Goal: Task Accomplishment & Management: Complete application form

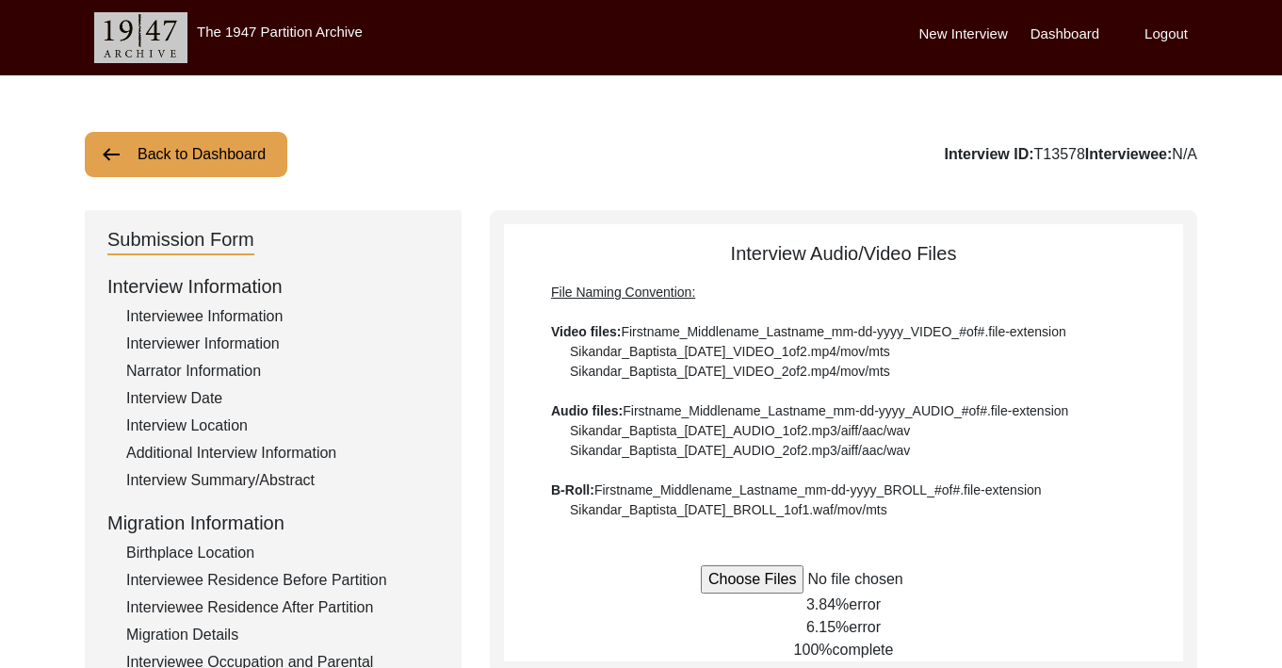
click at [205, 317] on div "Interviewee Information" at bounding box center [282, 316] width 313 height 23
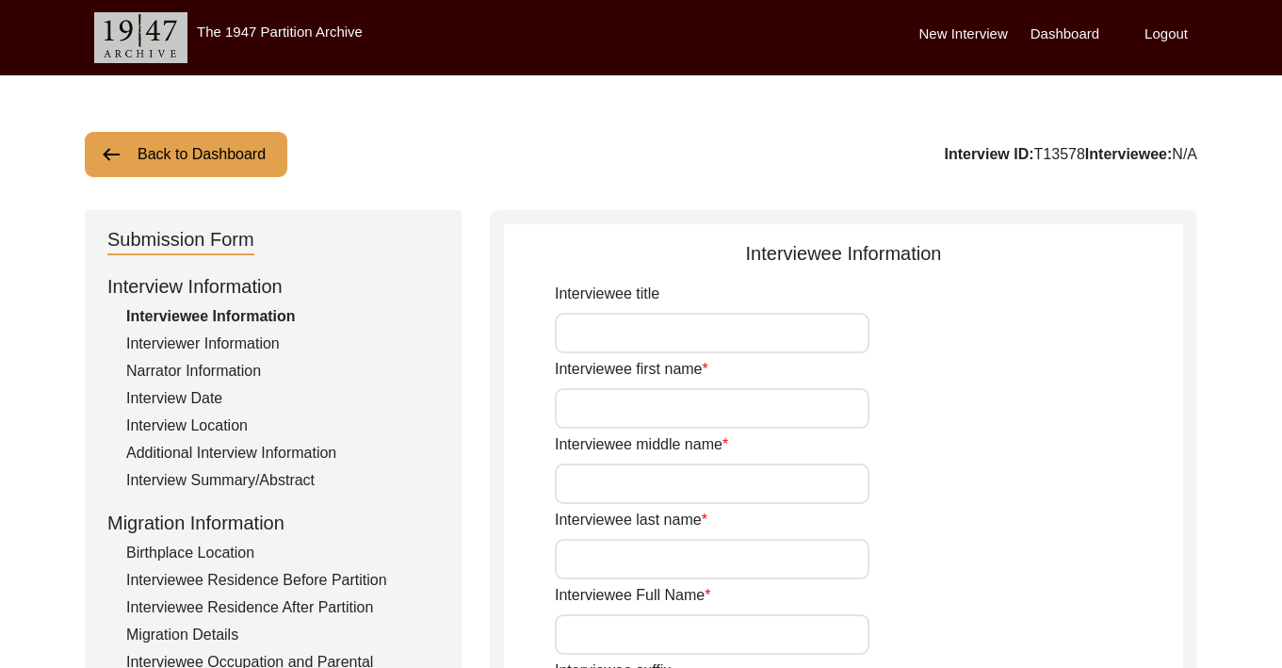
type input "Mr."
type input "[PERSON_NAME]"
type input "Chand"
type input "Puri"
type input "[PERSON_NAME]"
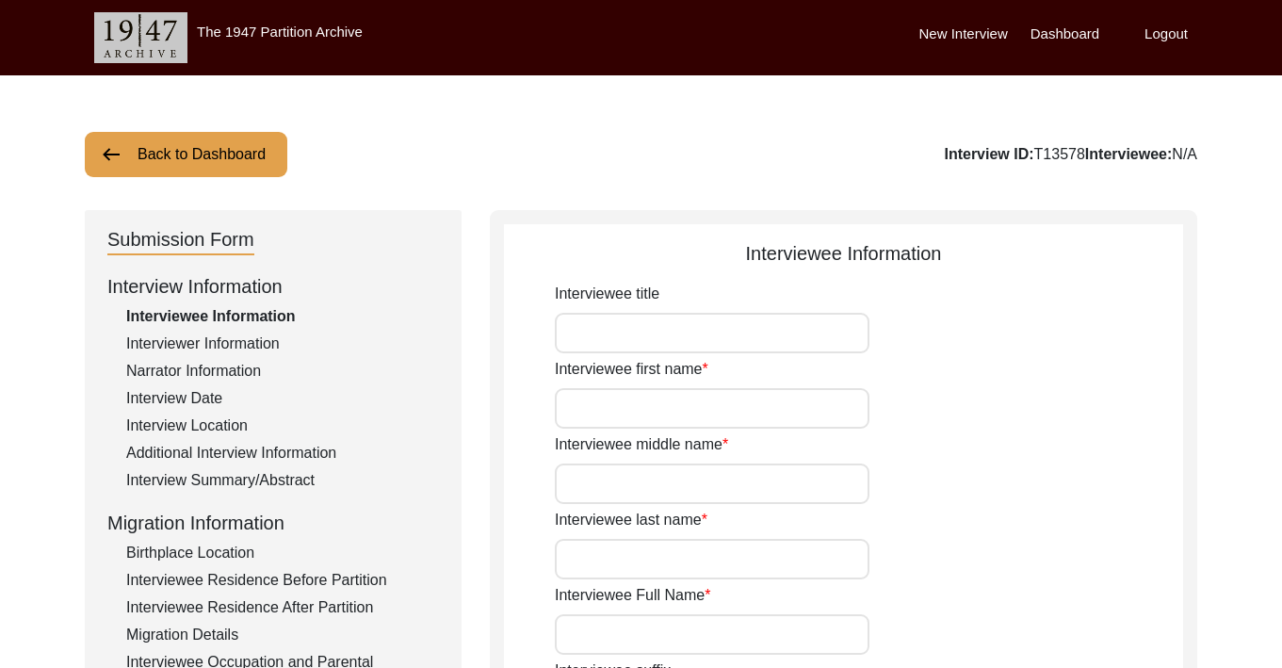
type input "[DATE]"
type input "NA"
type input "87"
type input "[DEMOGRAPHIC_DATA]"
type input "No"
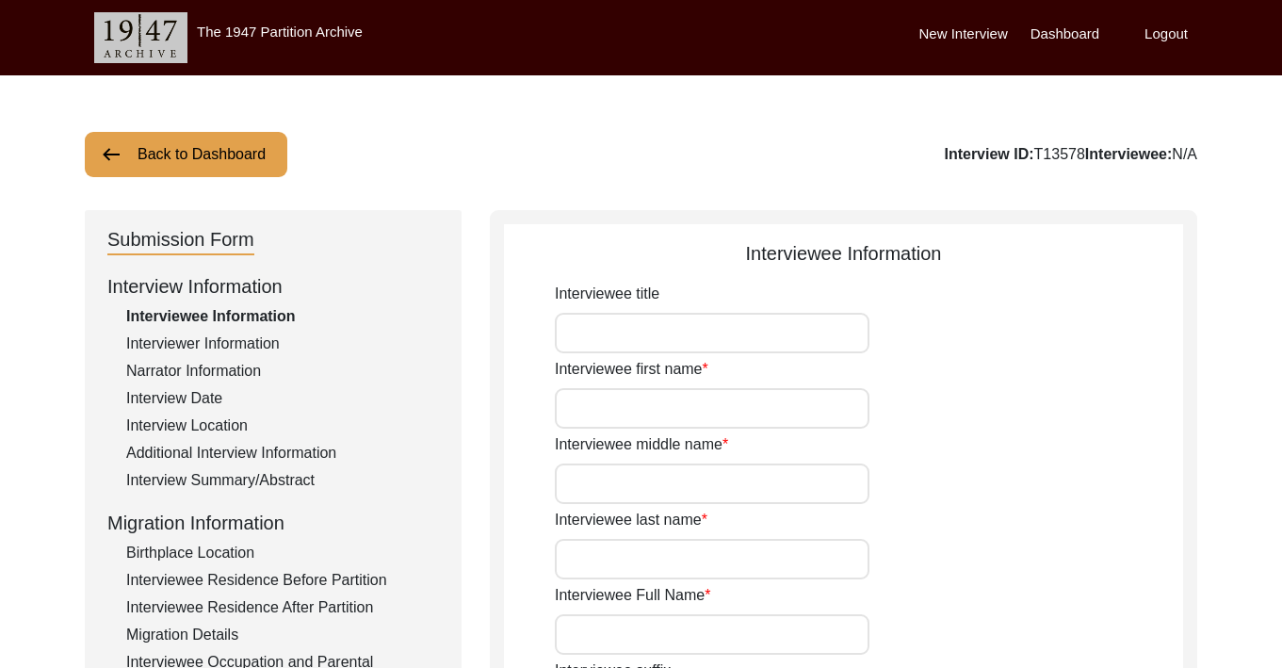
type textarea "NA"
type input "Punjabi/Hindi"
type input "[DEMOGRAPHIC_DATA]"
type input "Punjabi"
click at [224, 345] on div "Interviewer Information" at bounding box center [282, 344] width 313 height 23
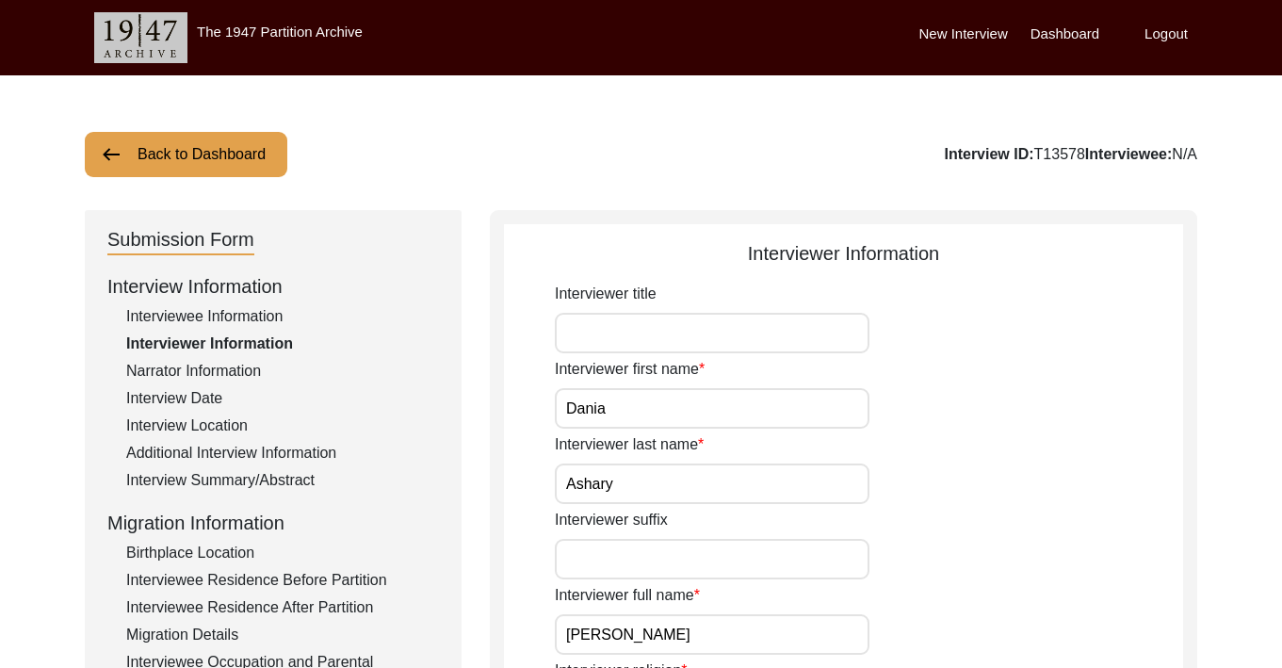
click at [231, 366] on div "Narrator Information" at bounding box center [282, 371] width 313 height 23
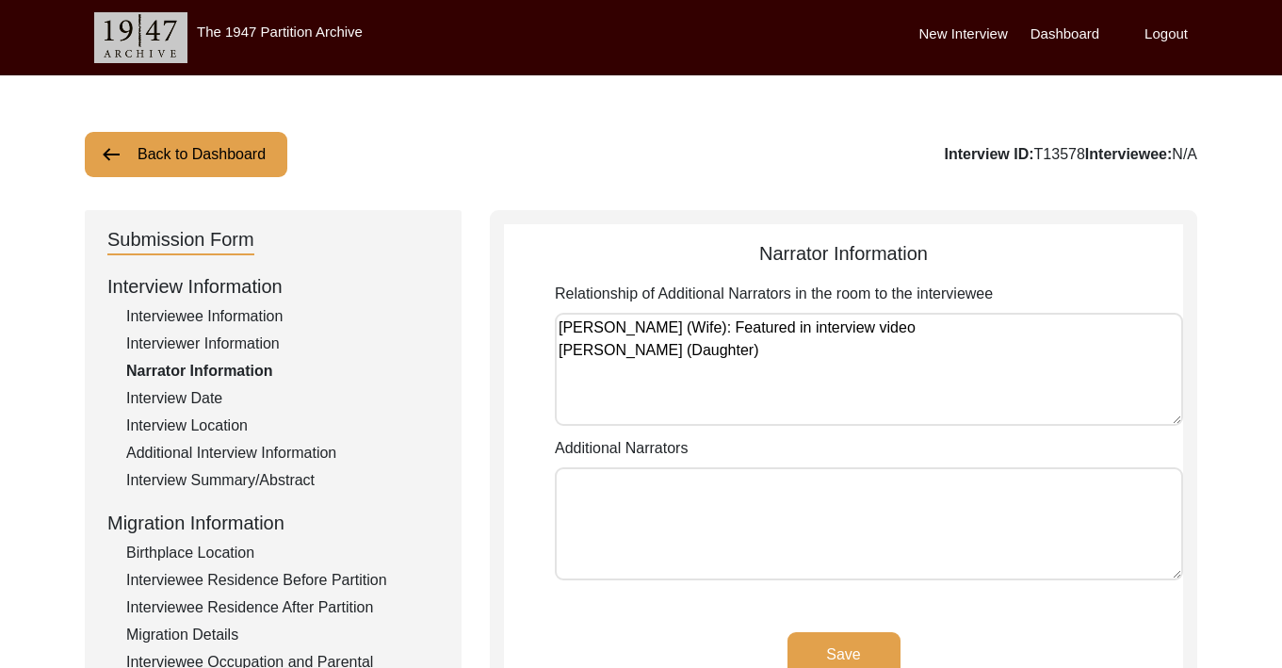
click at [217, 398] on div "Interview Date" at bounding box center [282, 398] width 313 height 23
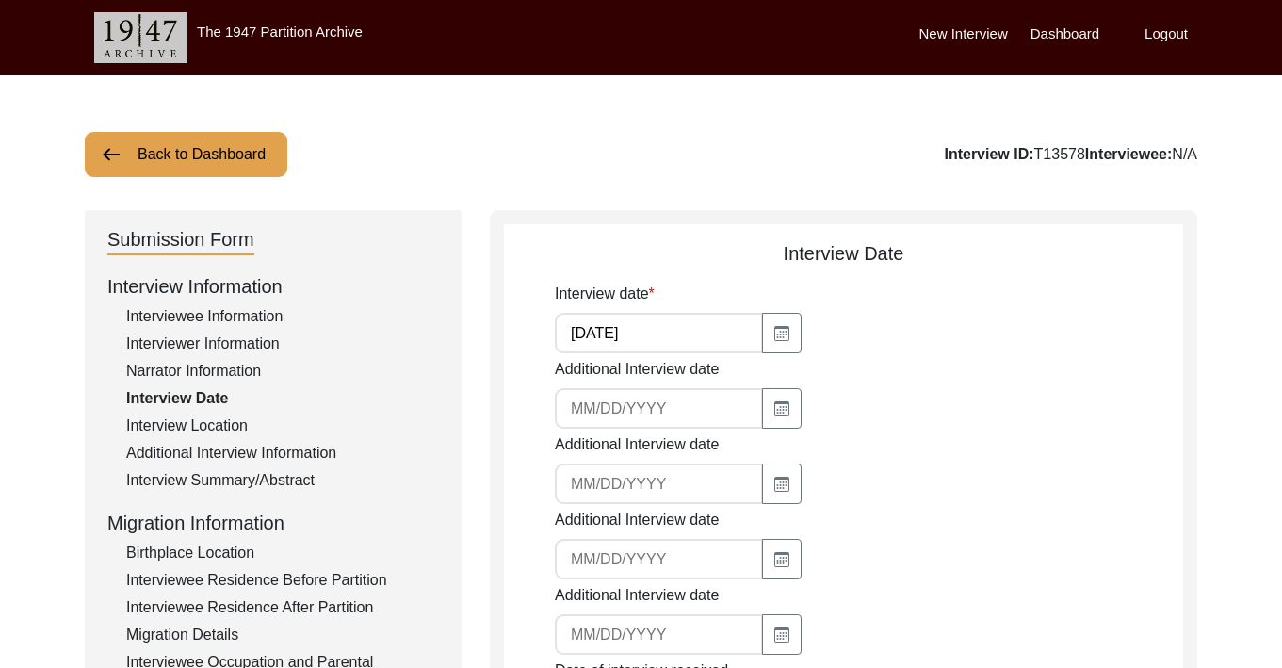
click at [213, 435] on div "Interview Location" at bounding box center [282, 425] width 313 height 23
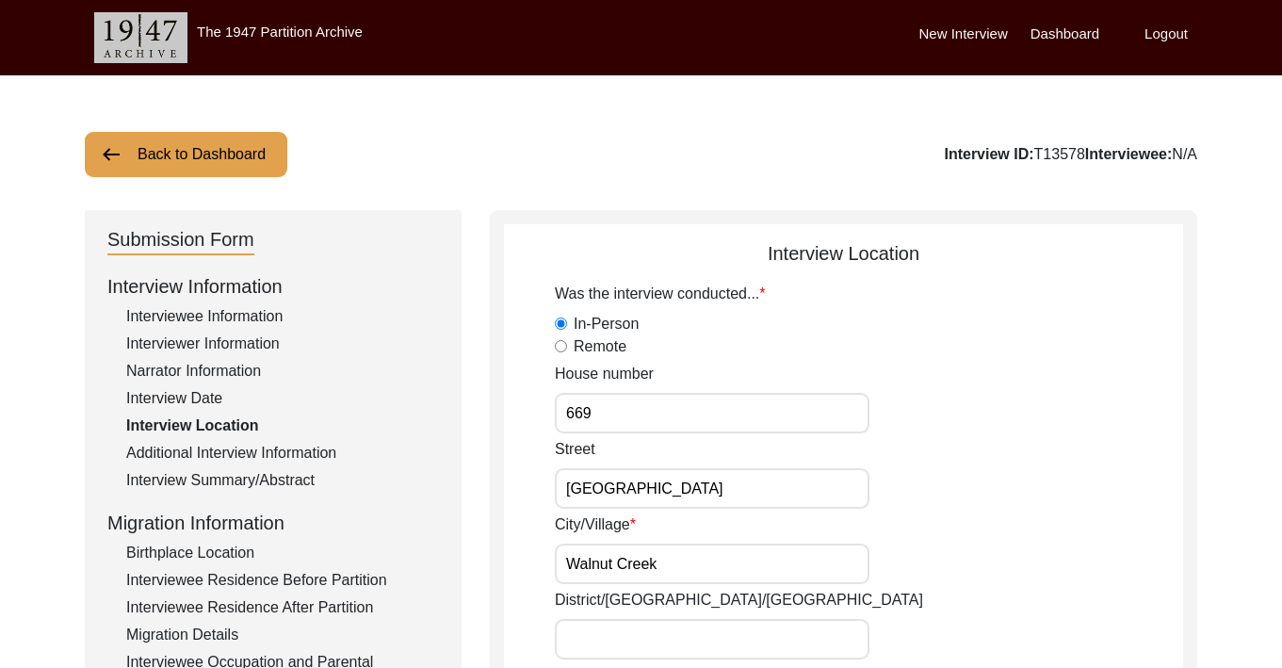
click at [215, 451] on div "Additional Interview Information" at bounding box center [282, 453] width 313 height 23
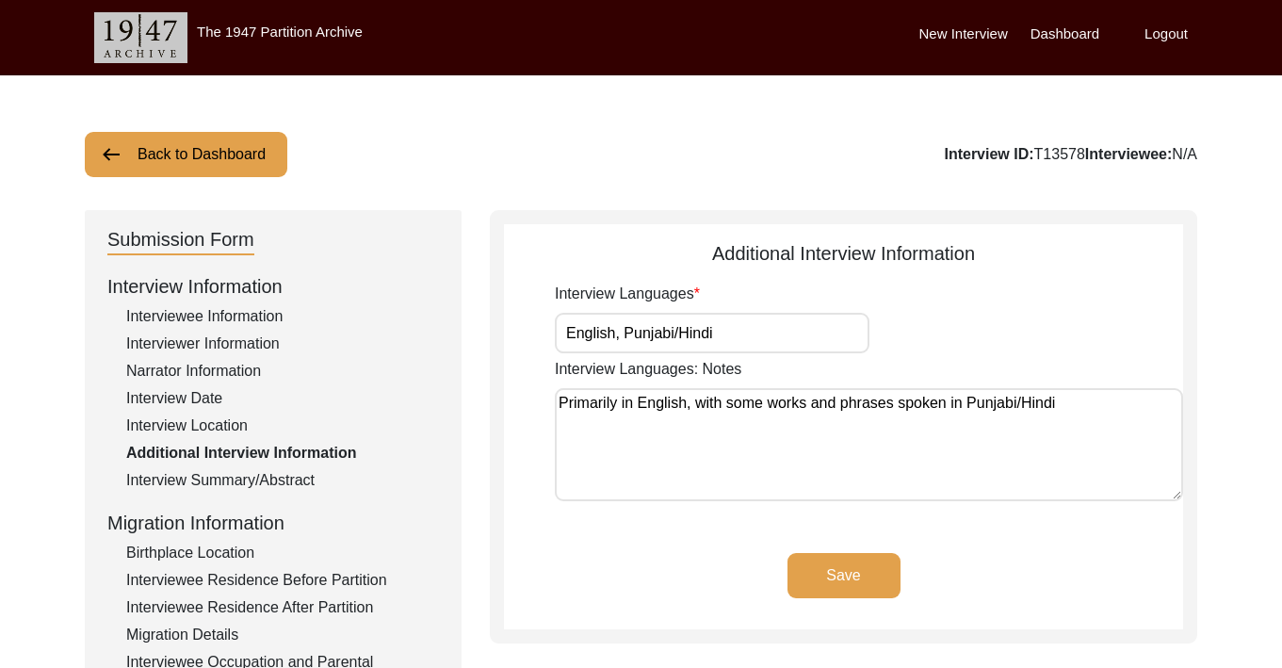
click at [219, 468] on div "Interview Information Interviewee Information Interviewer Information Narrator …" at bounding box center [273, 674] width 332 height 805
click at [219, 473] on div "Interview Summary/Abstract" at bounding box center [282, 480] width 313 height 23
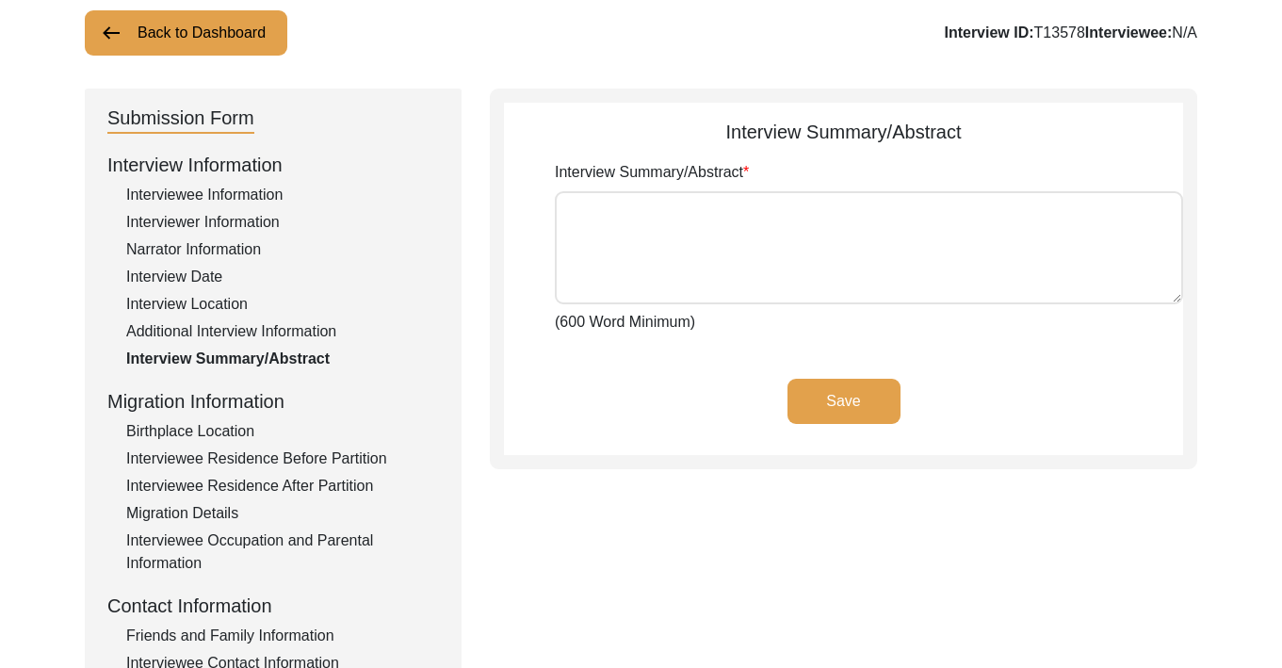
scroll to position [155, 0]
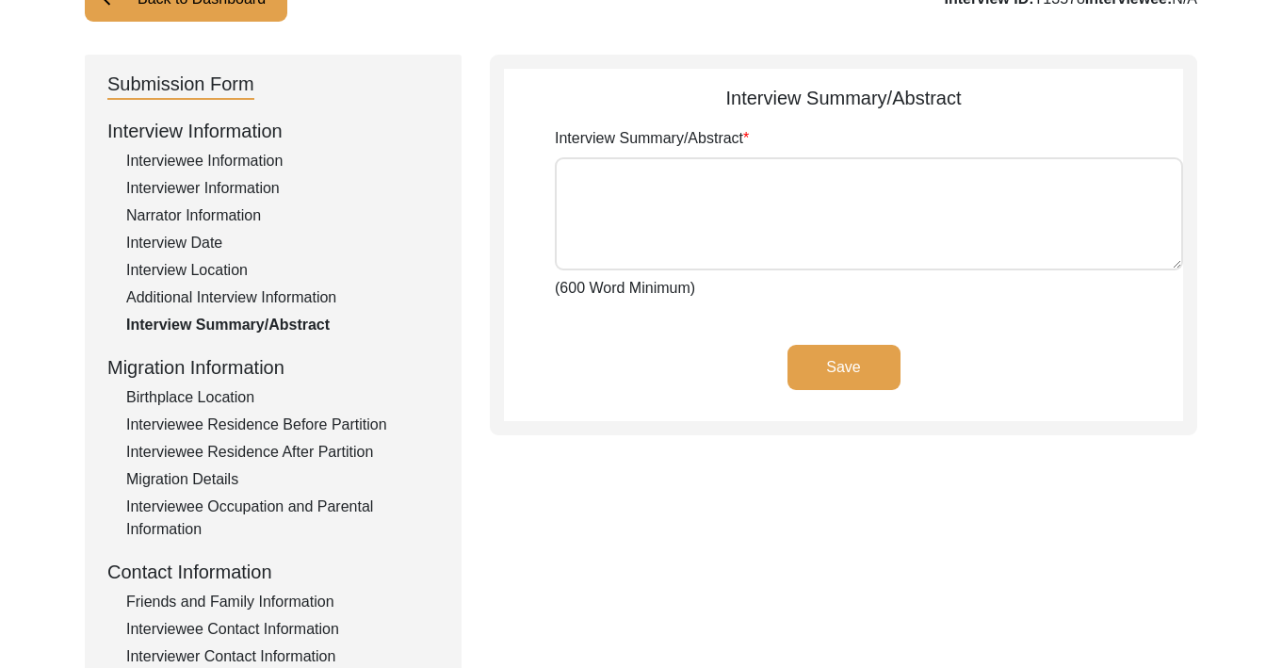
click at [203, 400] on div "Birthplace Location" at bounding box center [282, 397] width 313 height 23
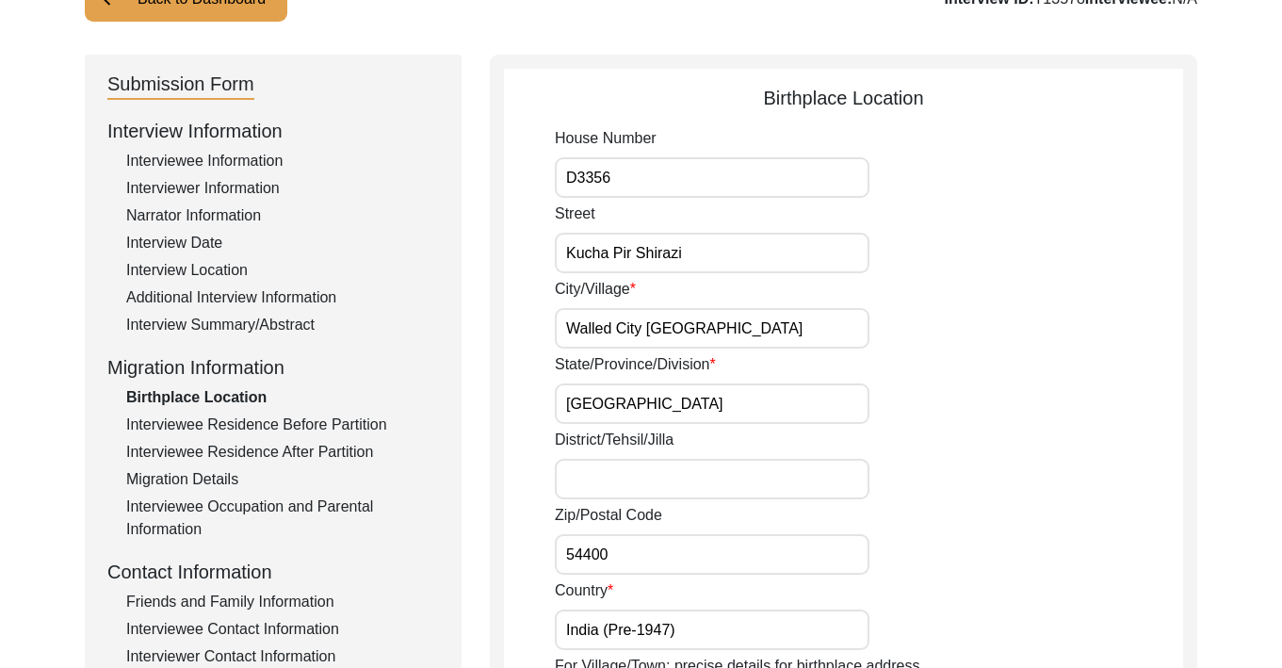
click at [210, 431] on div "Interviewee Residence Before Partition" at bounding box center [282, 425] width 313 height 23
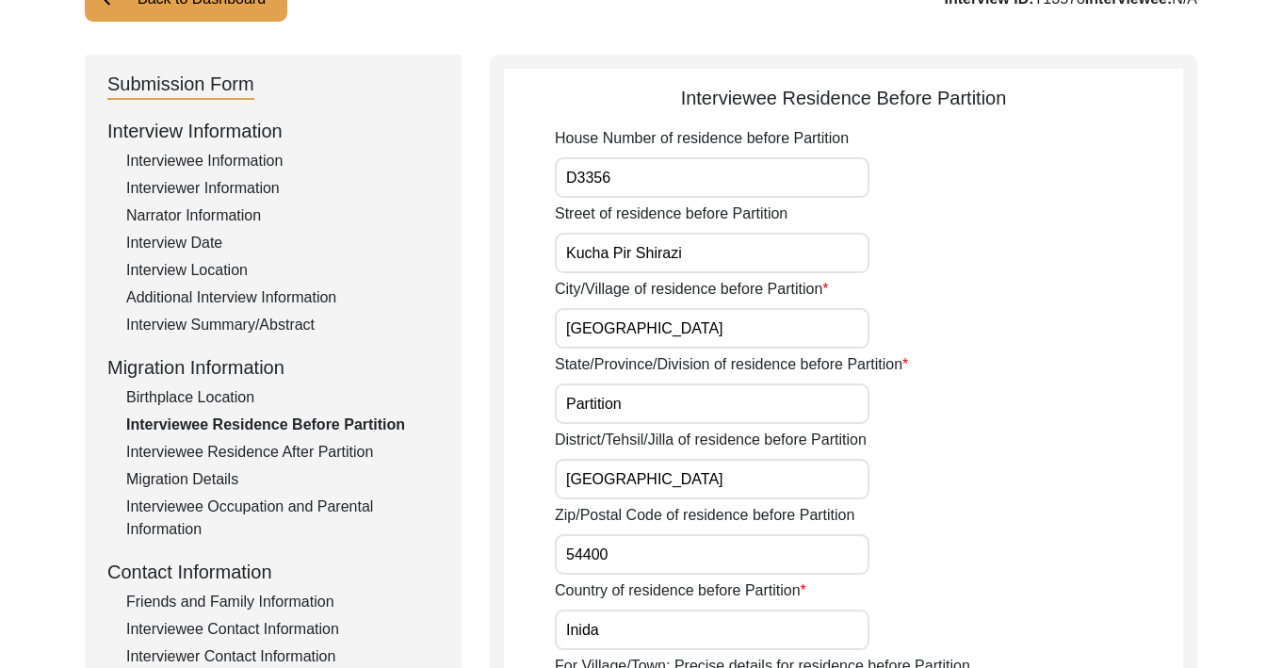
click at [211, 449] on div "Interviewee Residence After Partition" at bounding box center [282, 452] width 313 height 23
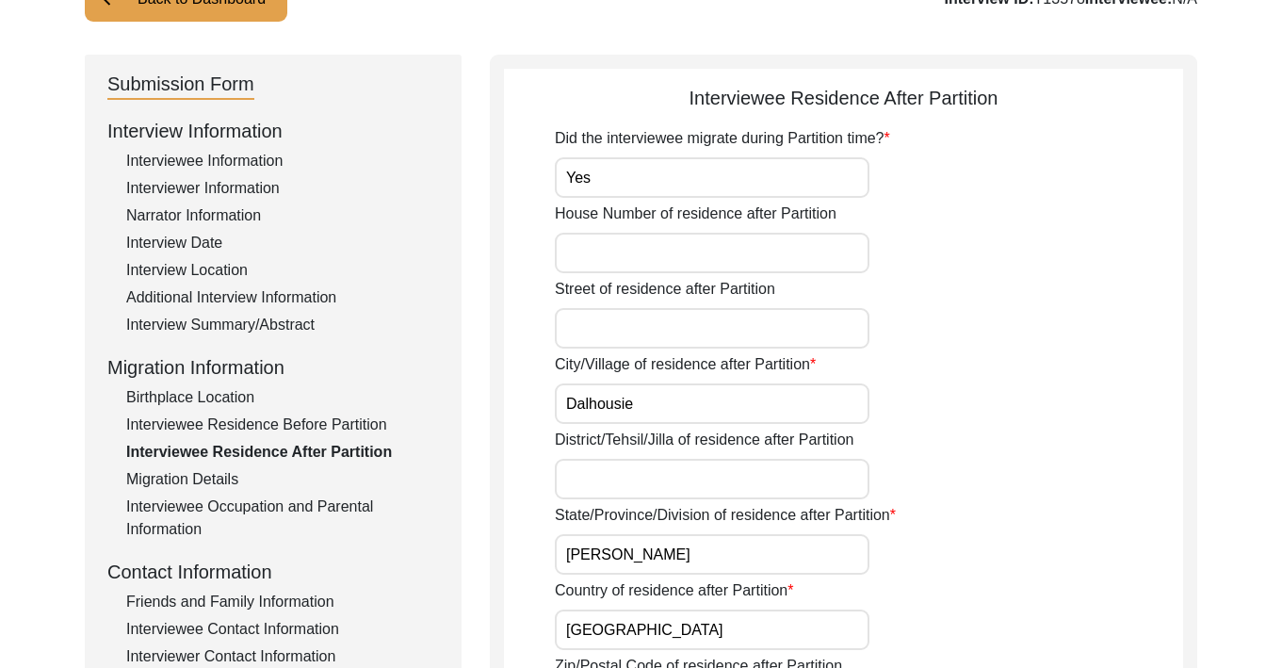
click at [210, 477] on div "Migration Details" at bounding box center [282, 479] width 313 height 23
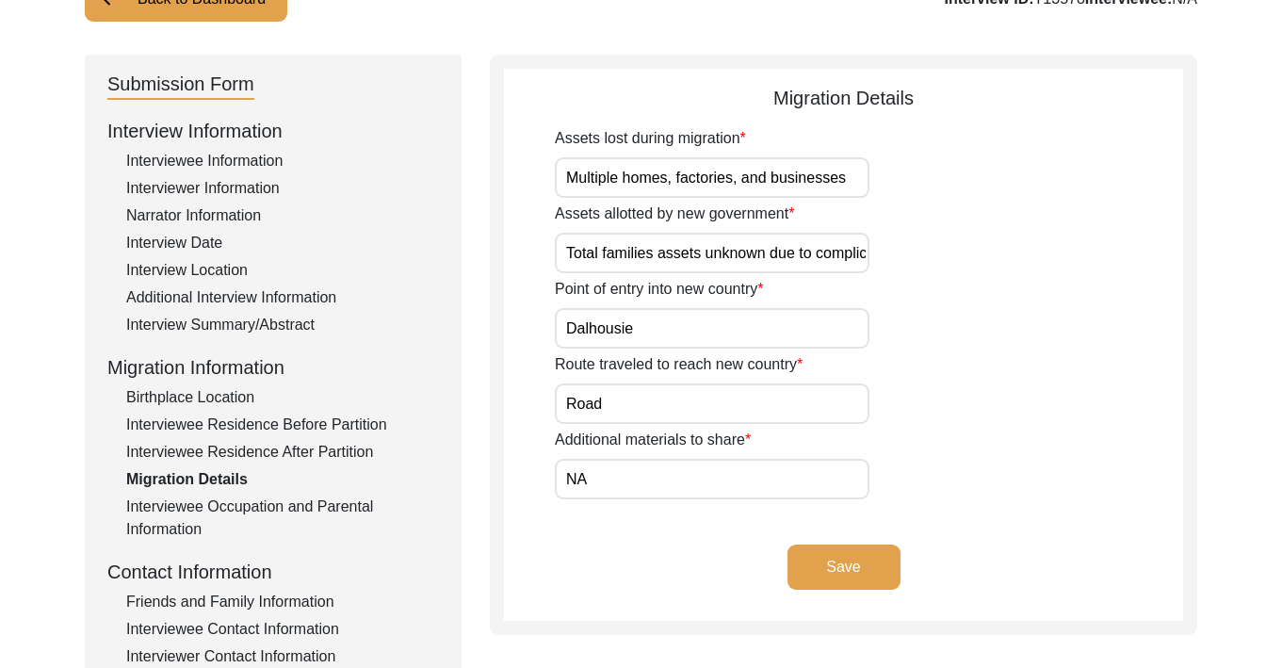
click at [214, 505] on div "Interviewee Occupation and Parental Information" at bounding box center [282, 518] width 313 height 45
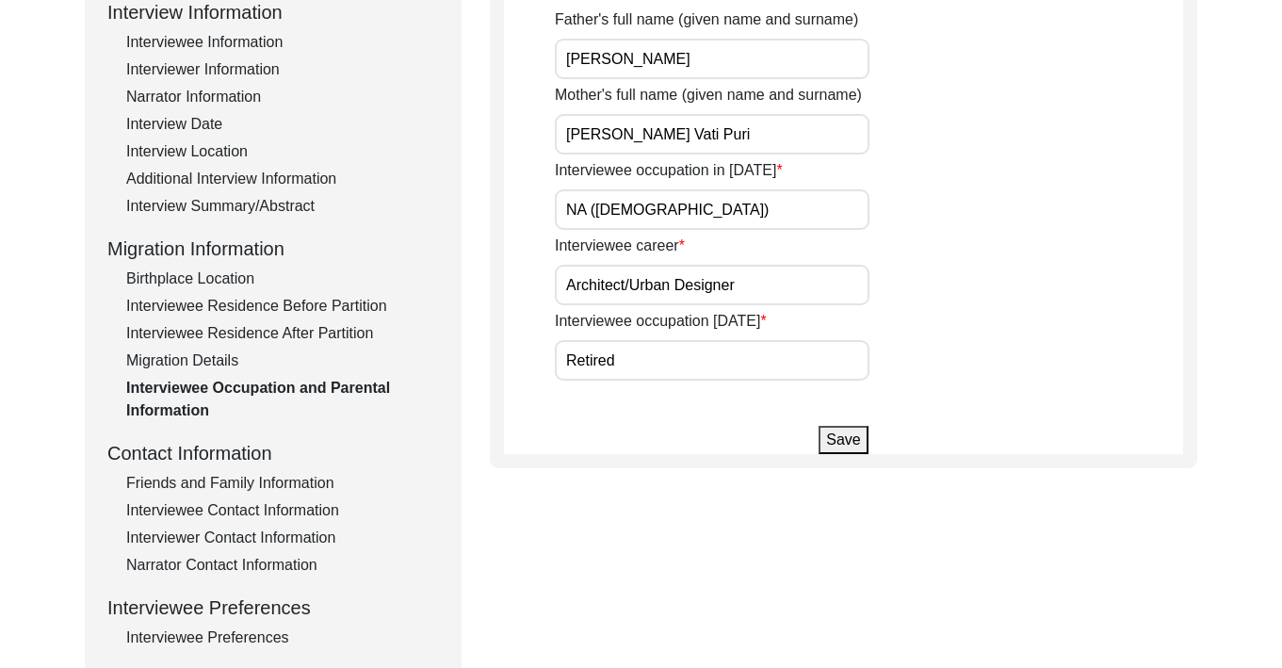
scroll to position [275, 0]
click at [209, 480] on div "Friends and Family Information" at bounding box center [282, 482] width 313 height 23
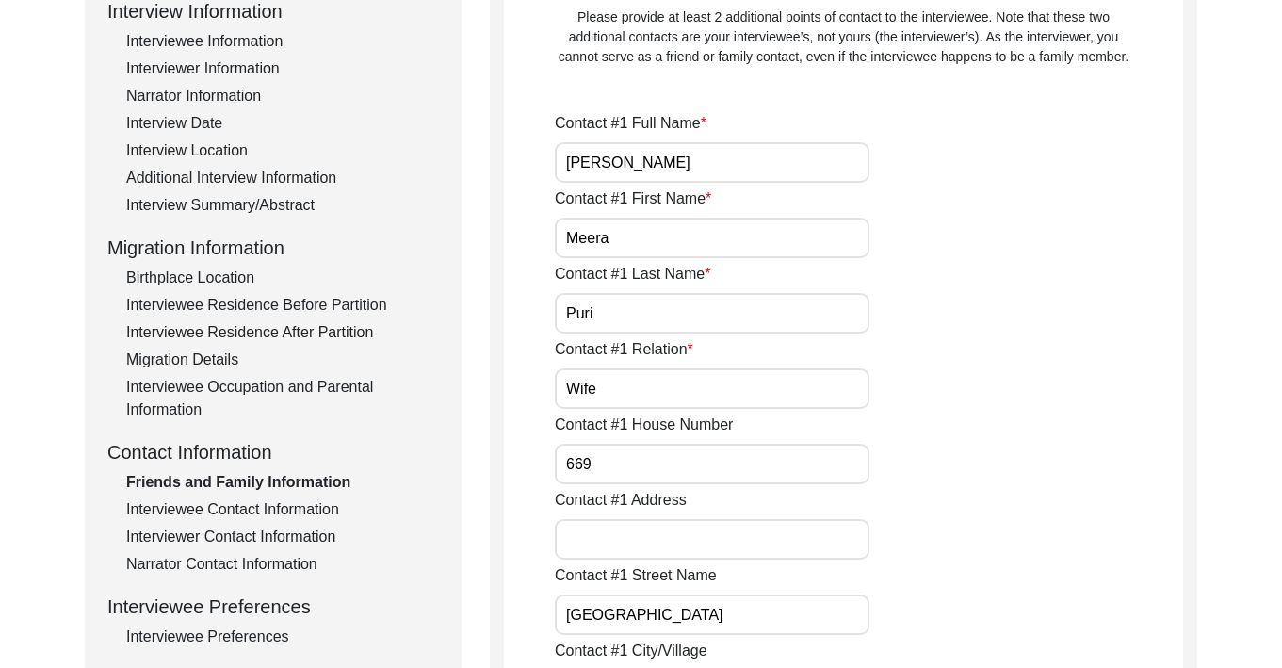
click at [213, 508] on div "Interviewee Contact Information" at bounding box center [282, 509] width 313 height 23
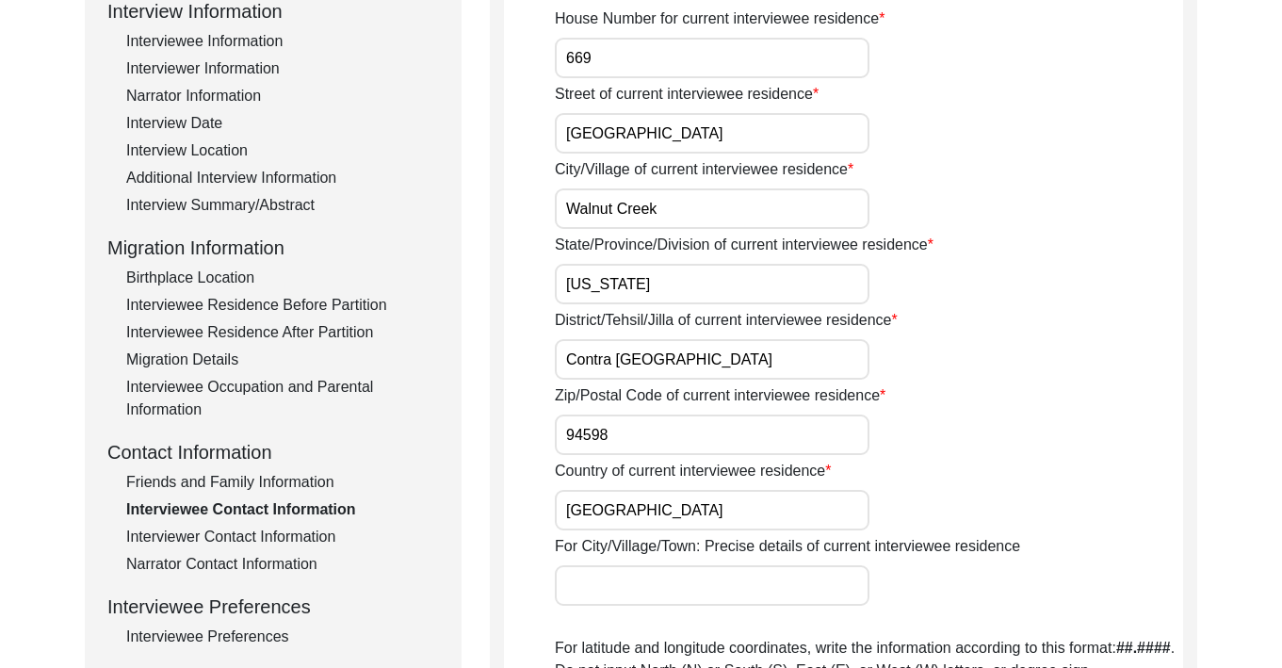
click at [218, 529] on div "Interviewer Contact Information" at bounding box center [282, 537] width 313 height 23
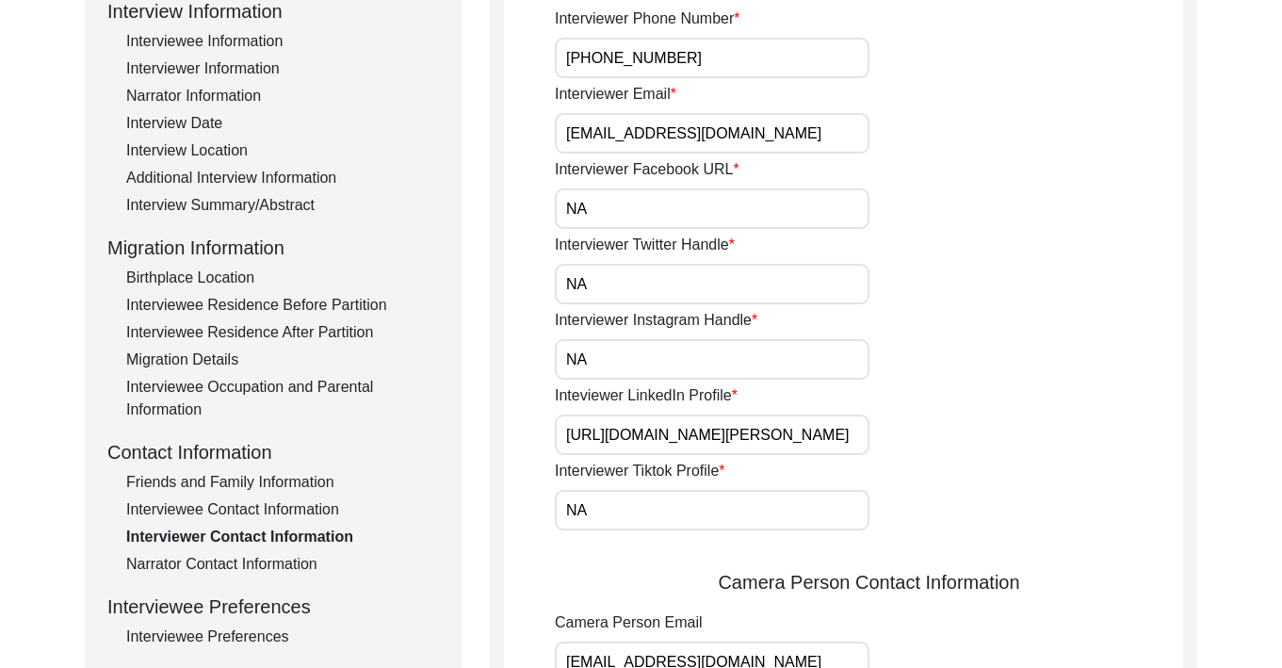
click at [224, 581] on div "Interview Information Interviewee Information Interviewer Information Narrator …" at bounding box center [273, 399] width 332 height 805
click at [224, 570] on div "Narrator Contact Information" at bounding box center [282, 564] width 313 height 23
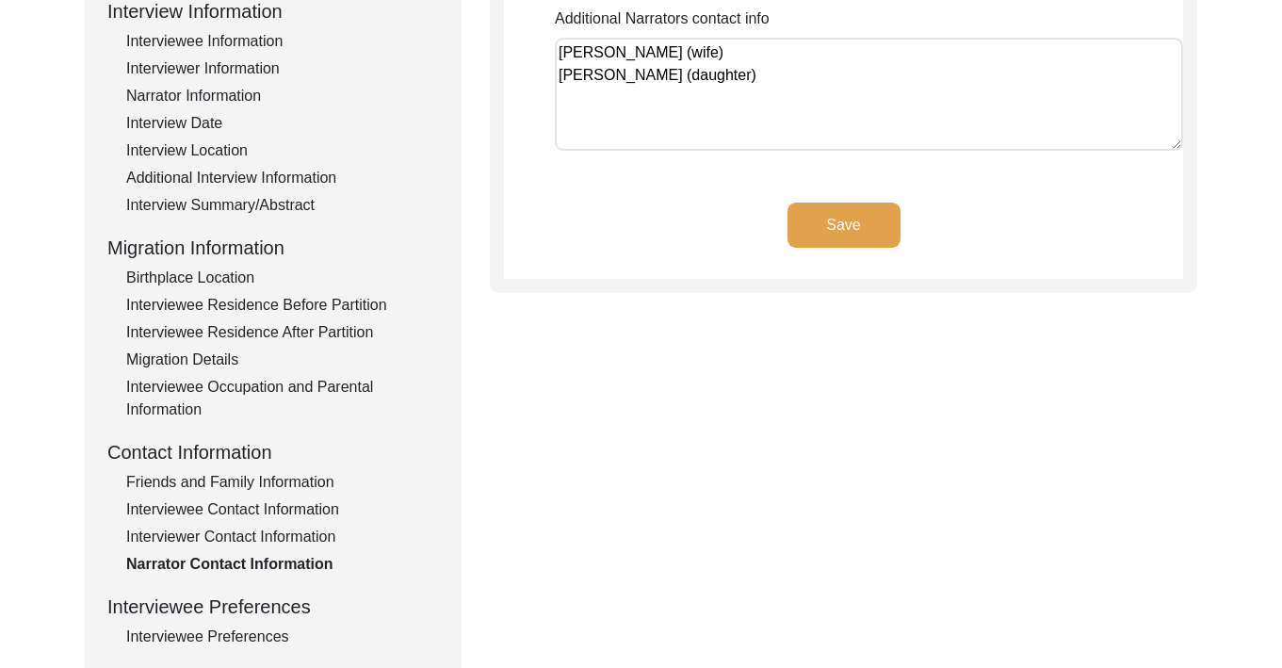
click at [236, 530] on div "Interviewer Contact Information" at bounding box center [282, 537] width 313 height 23
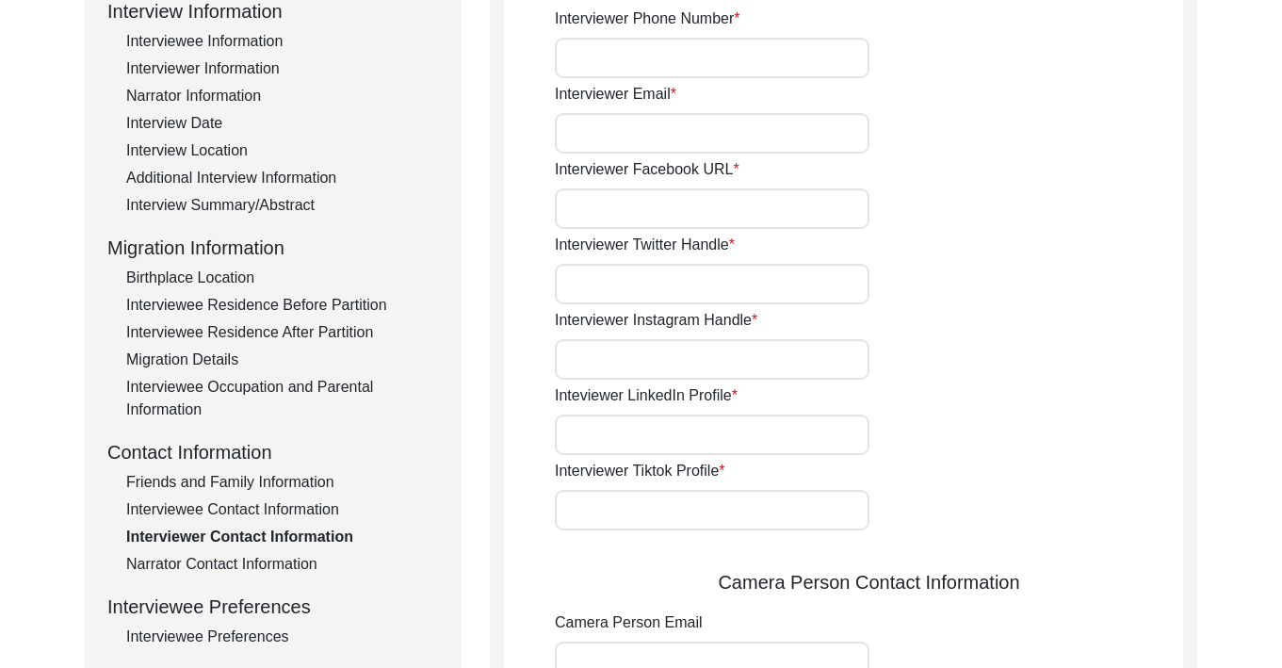
type input "[PHONE_NUMBER]"
type input "[EMAIL_ADDRESS][DOMAIN_NAME]"
type input "NA"
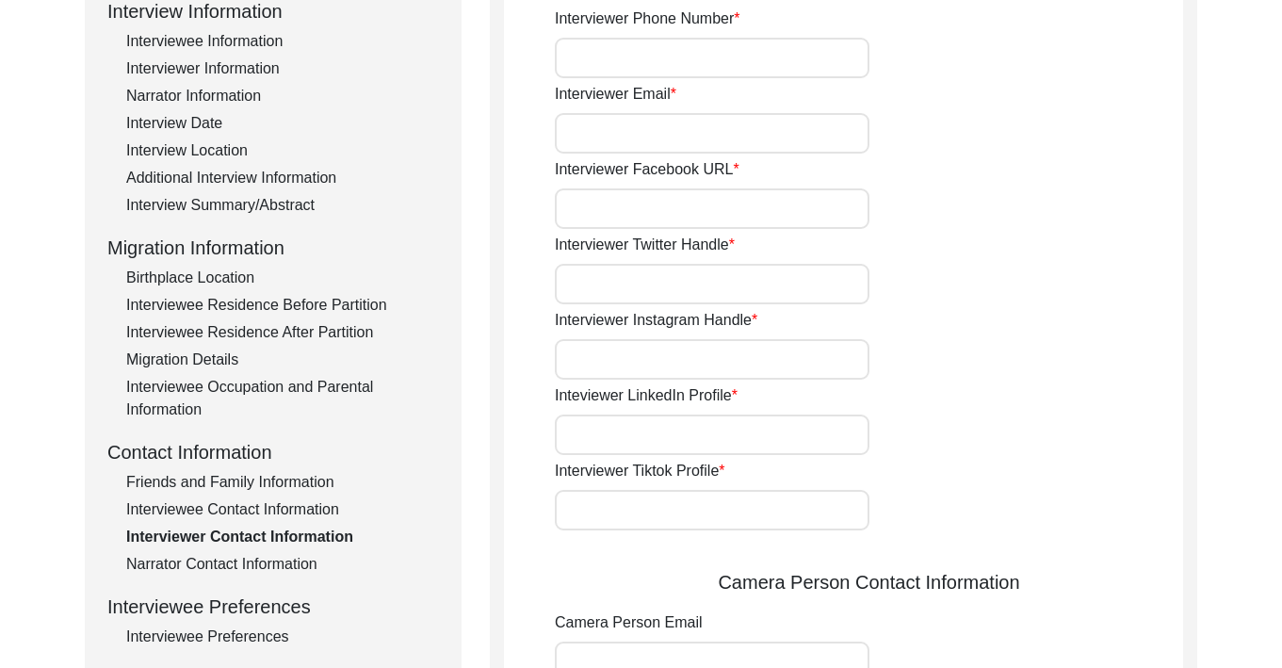
type input "[URL][DOMAIN_NAME][PERSON_NAME]"
type input "NA"
type input "[EMAIL_ADDRESS][DOMAIN_NAME]"
type input "NA"
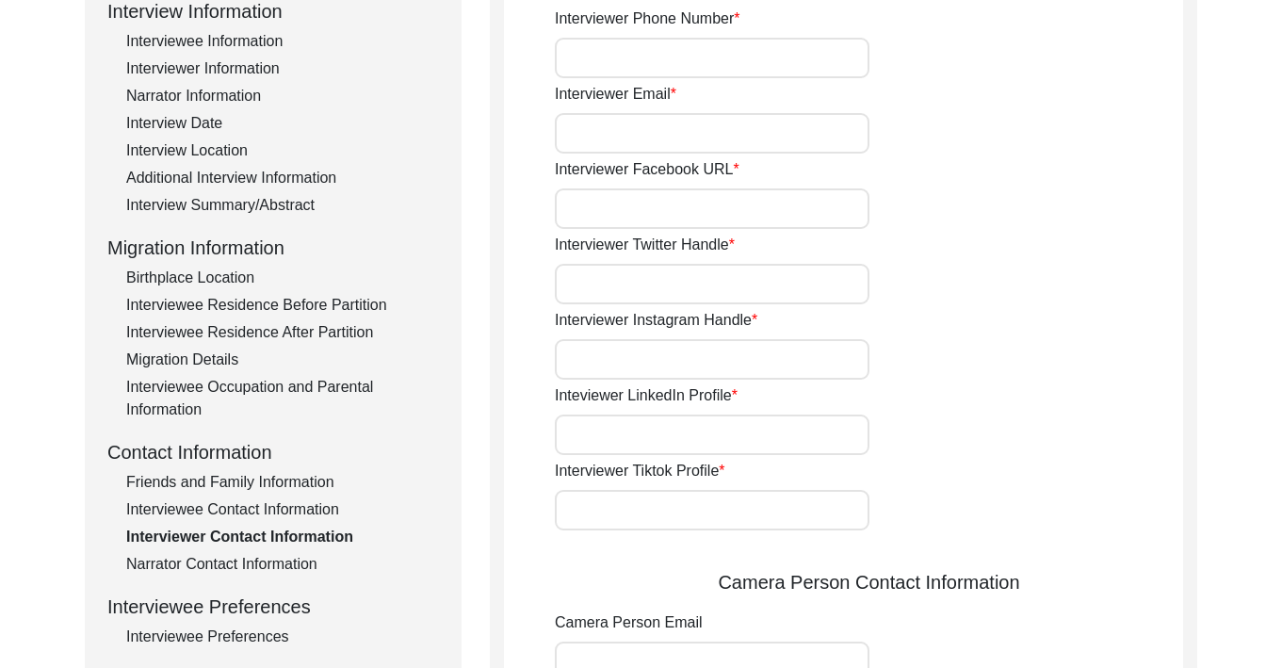
type input "NA"
type input "[PHONE_NUMBER]"
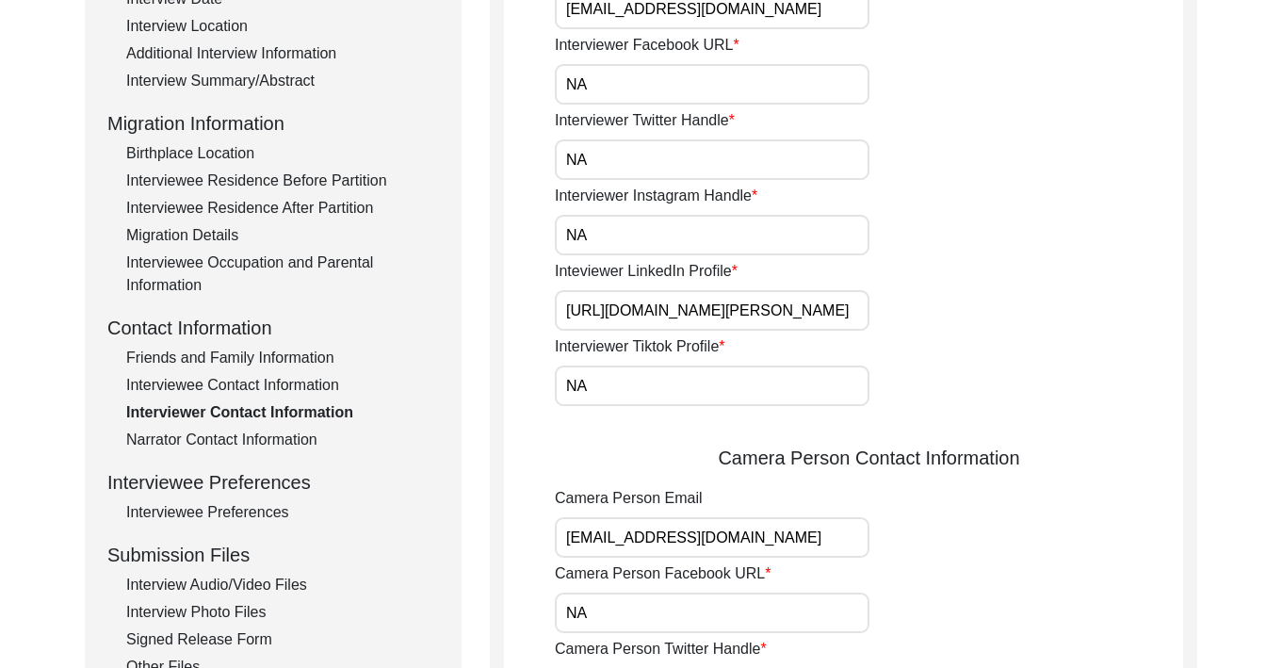
scroll to position [468, 0]
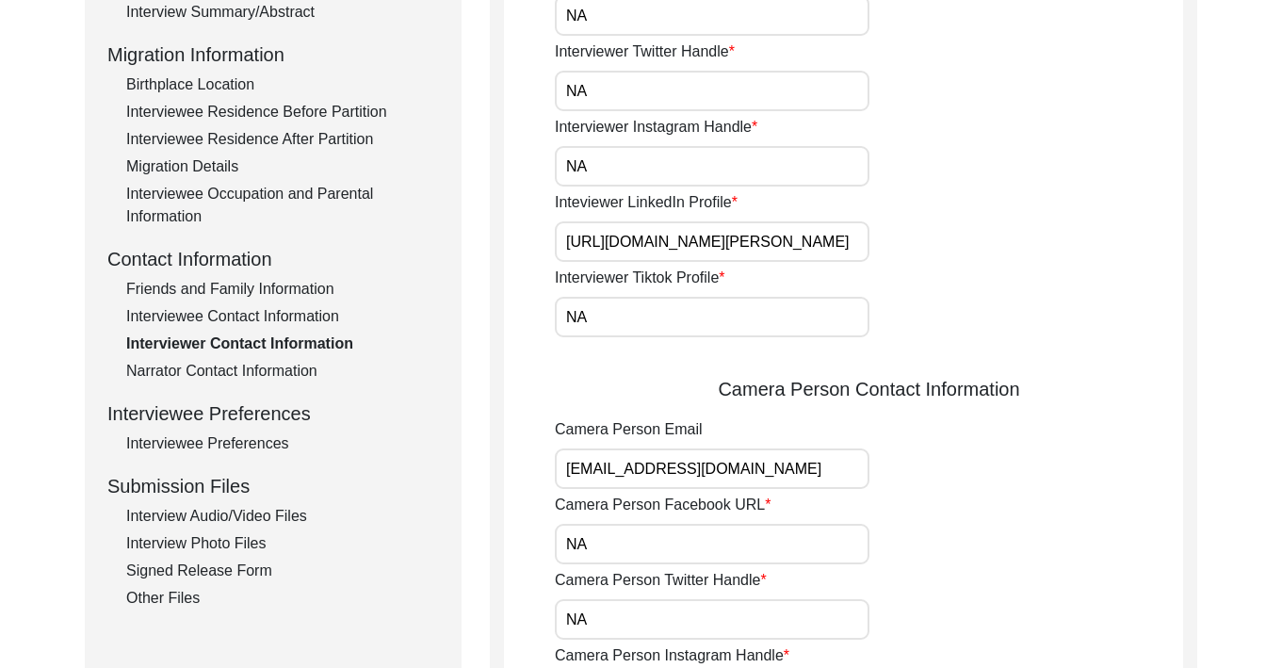
click at [220, 449] on div "Interviewee Preferences" at bounding box center [282, 443] width 313 height 23
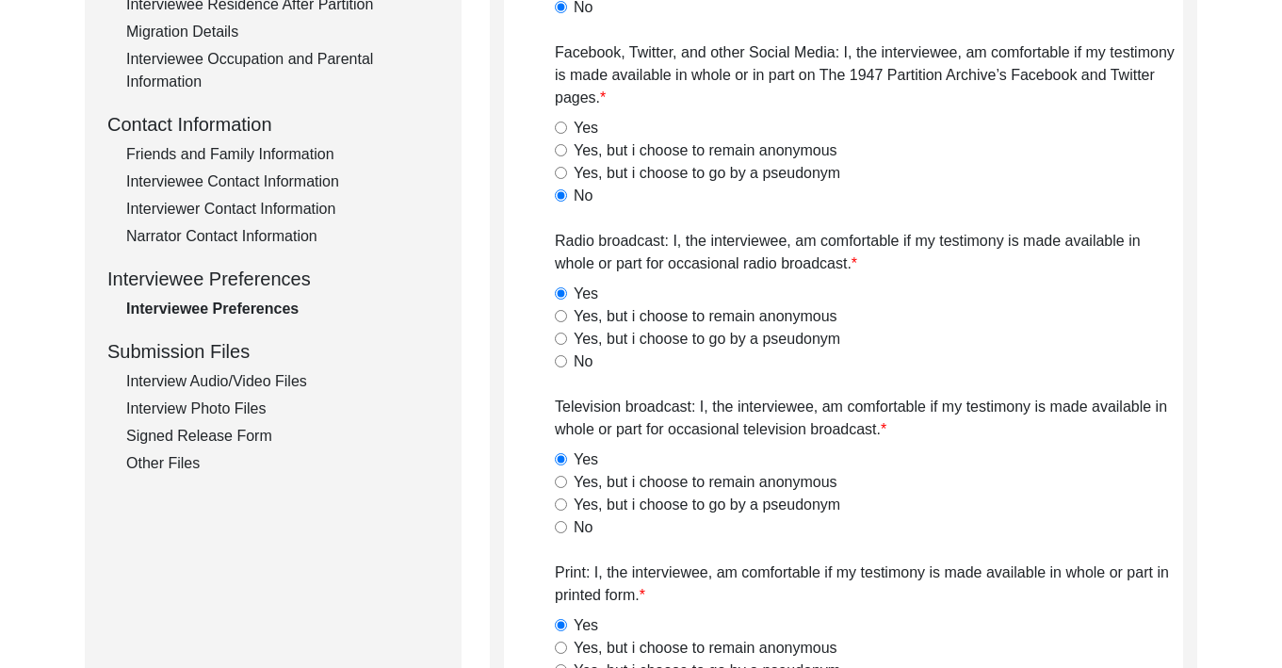
scroll to position [615, 0]
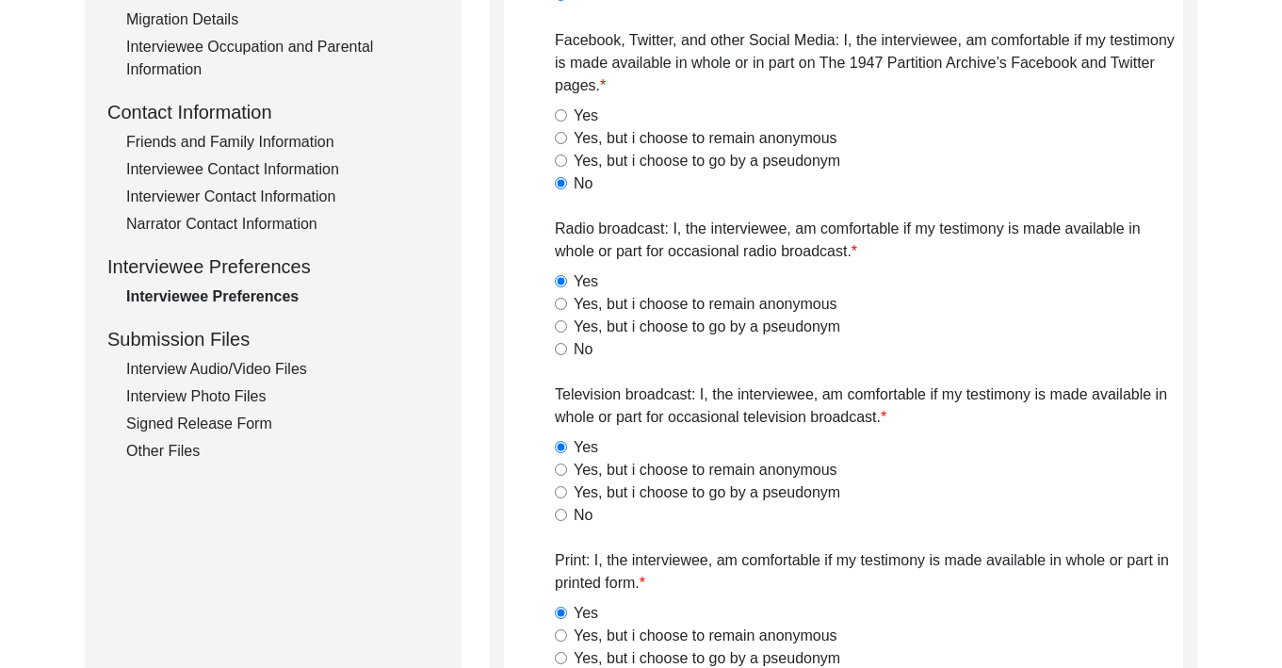
click at [201, 372] on div "Interview Audio/Video Files" at bounding box center [282, 369] width 313 height 23
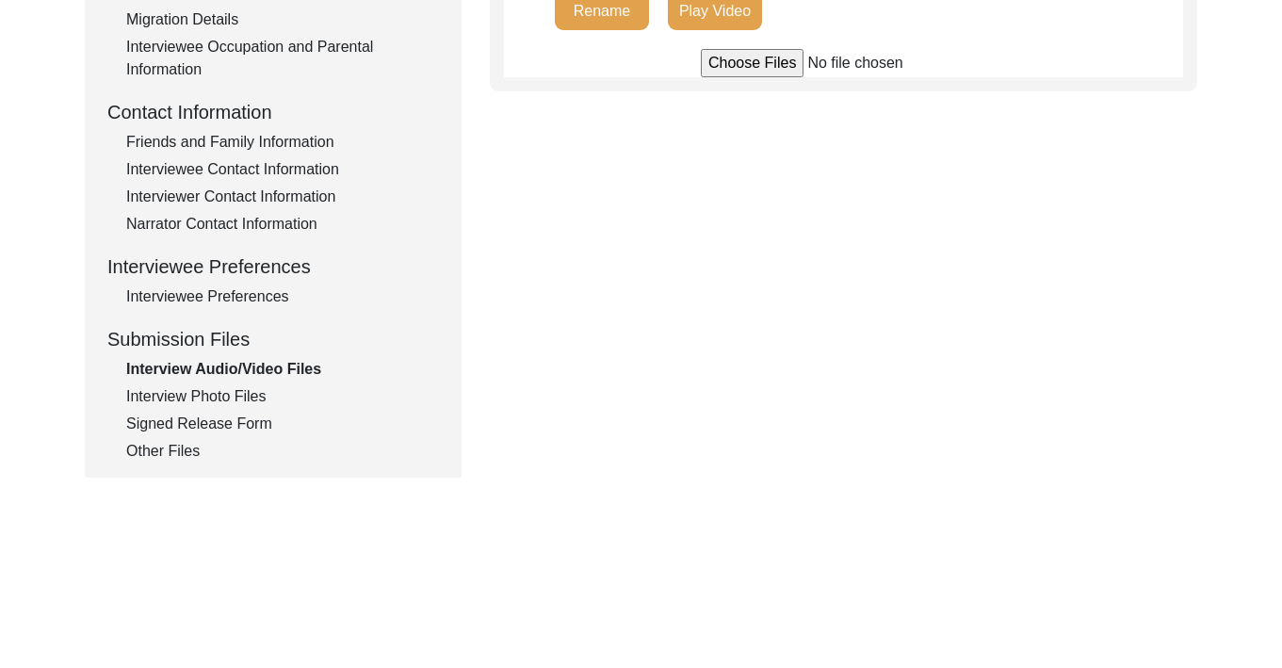
click at [203, 401] on div "Interview Photo Files" at bounding box center [282, 396] width 313 height 23
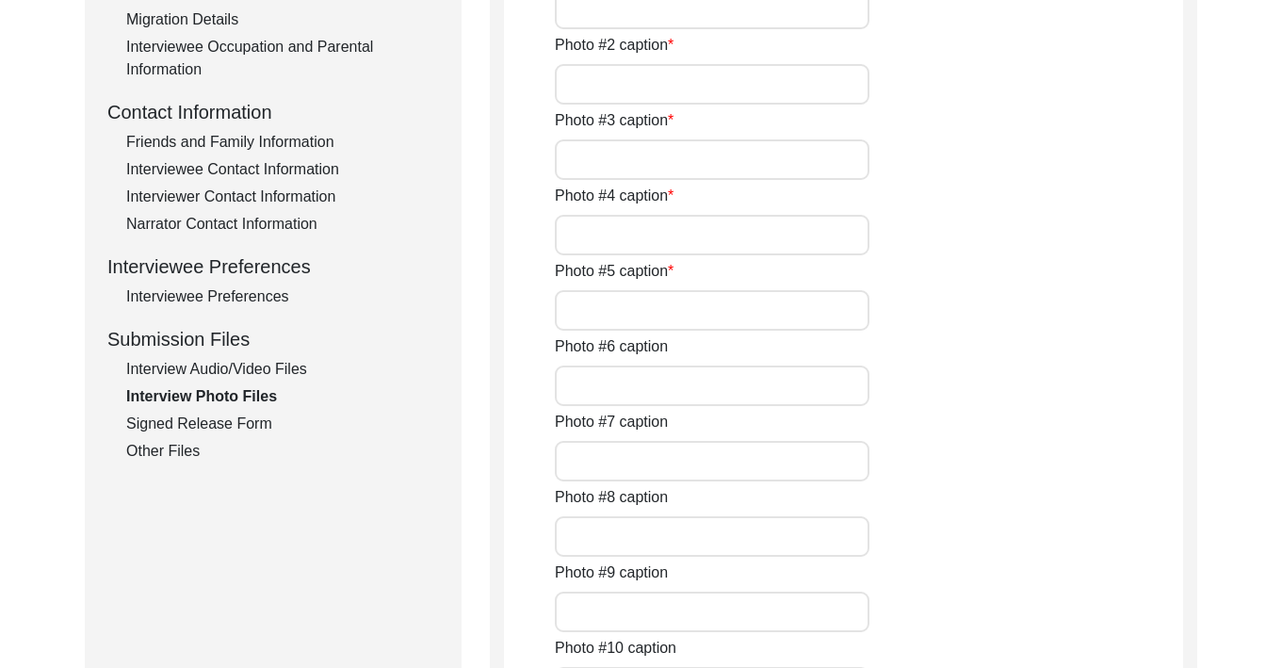
click at [202, 426] on div "Signed Release Form" at bounding box center [282, 424] width 313 height 23
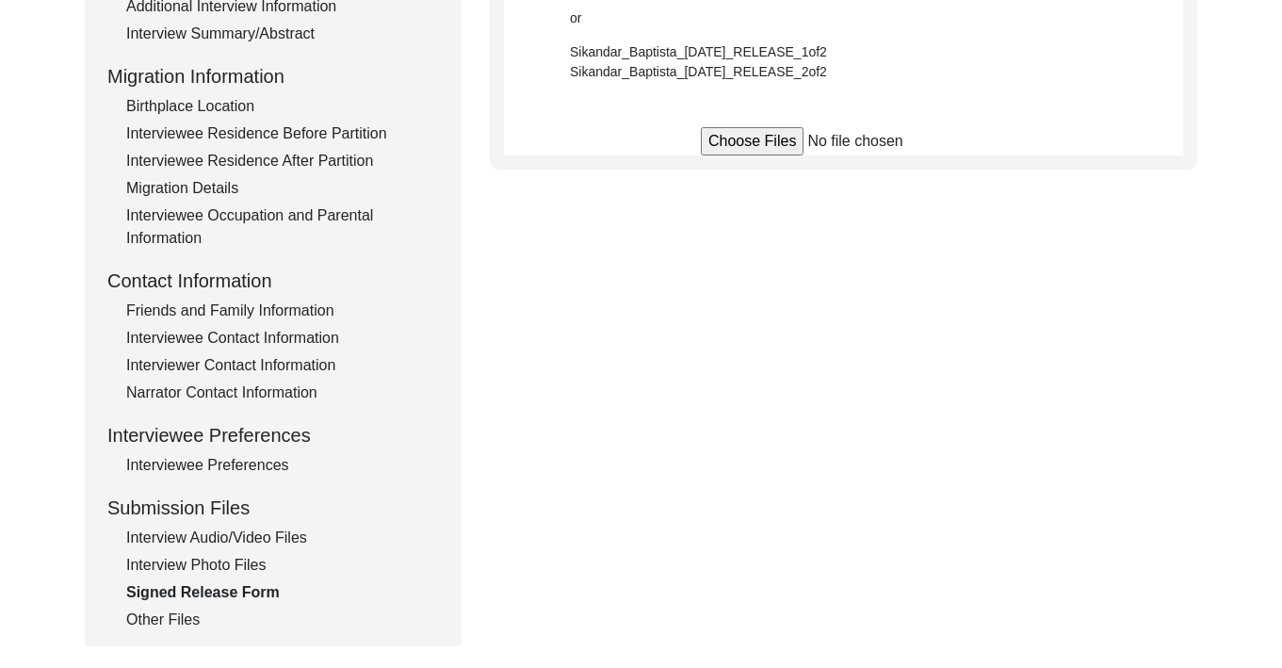
scroll to position [460, 0]
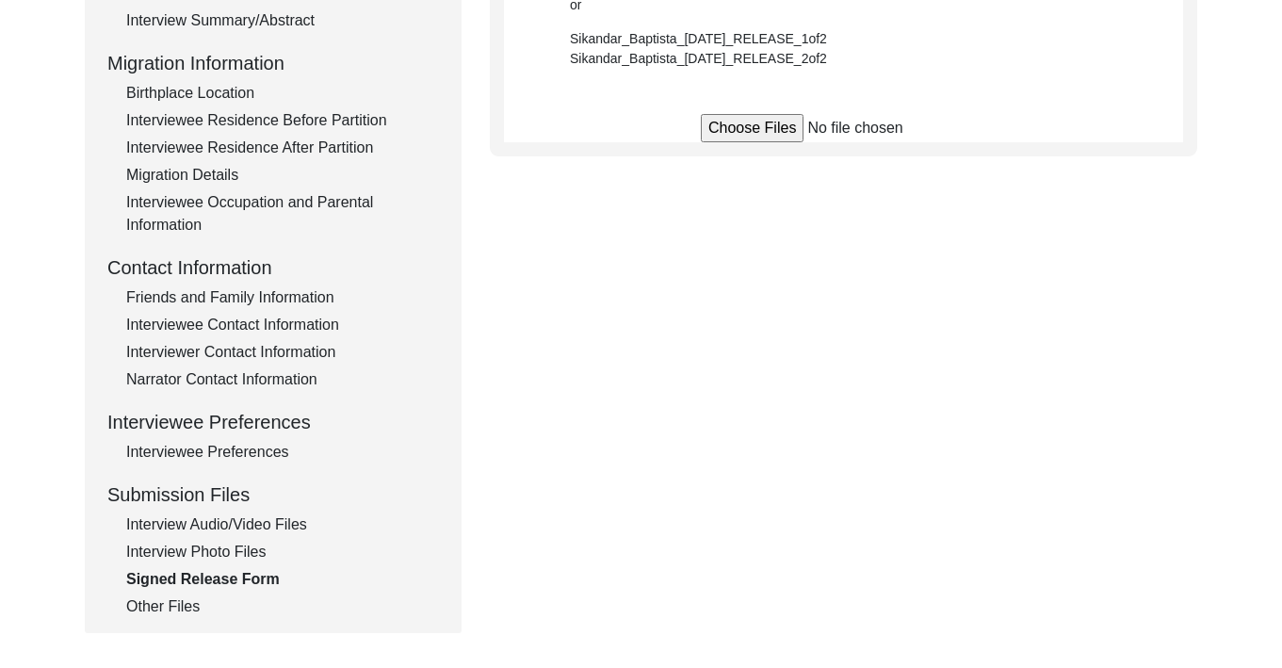
click at [219, 545] on div "Interview Photo Files" at bounding box center [282, 552] width 313 height 23
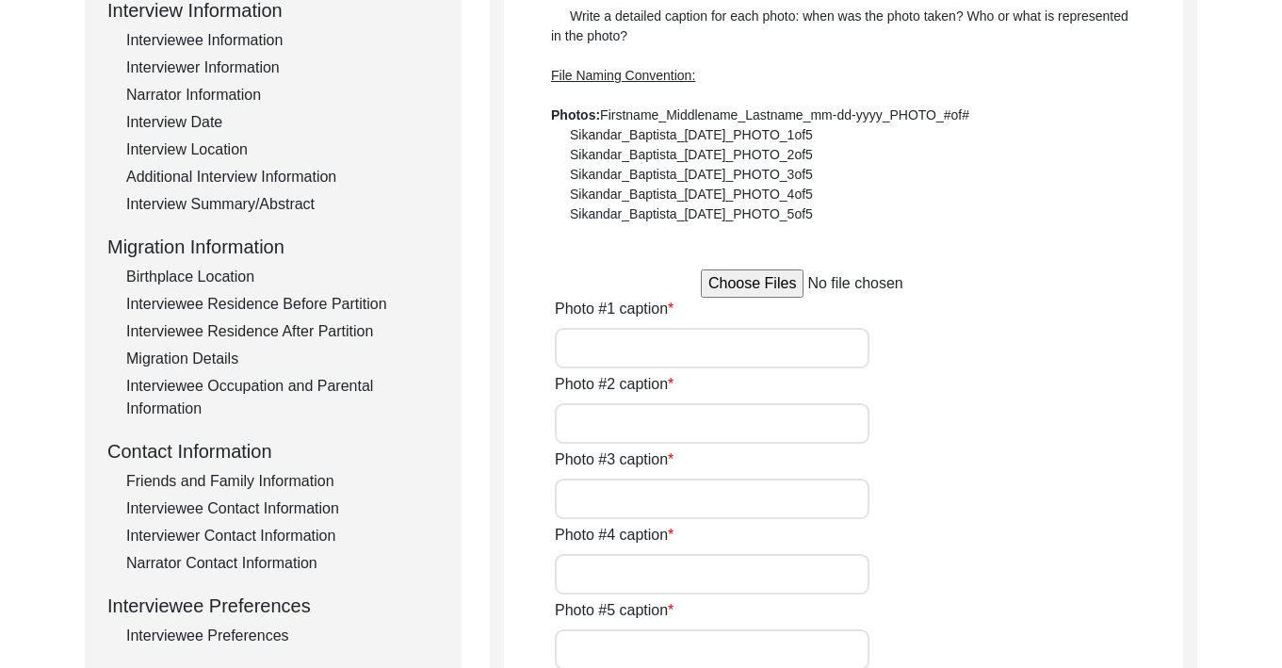
scroll to position [486, 0]
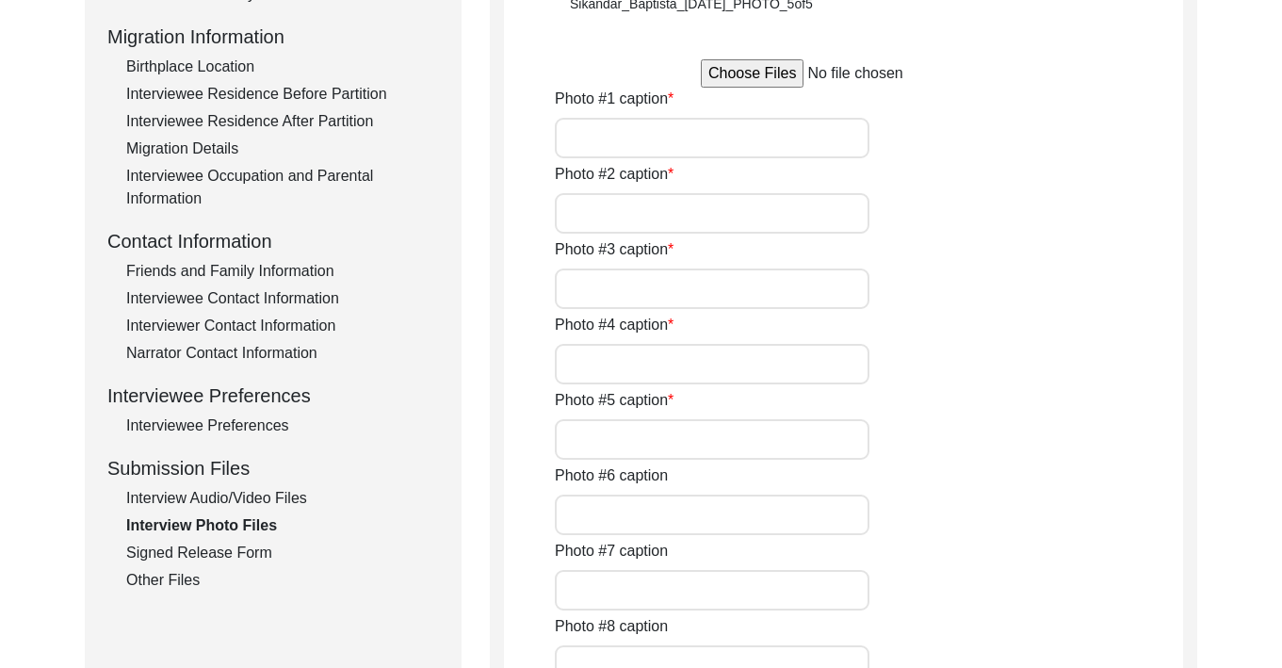
click at [193, 498] on div "Interview Audio/Video Files" at bounding box center [282, 498] width 313 height 23
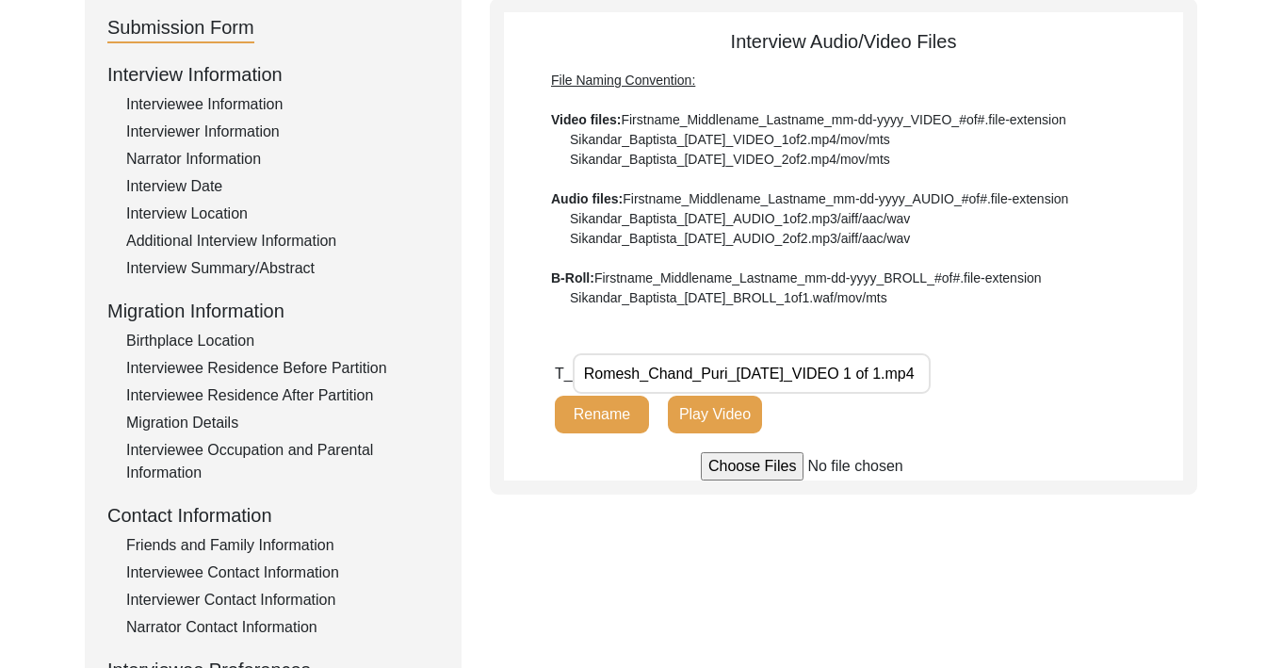
scroll to position [211, 0]
click at [695, 400] on button "Play Video" at bounding box center [715, 416] width 94 height 38
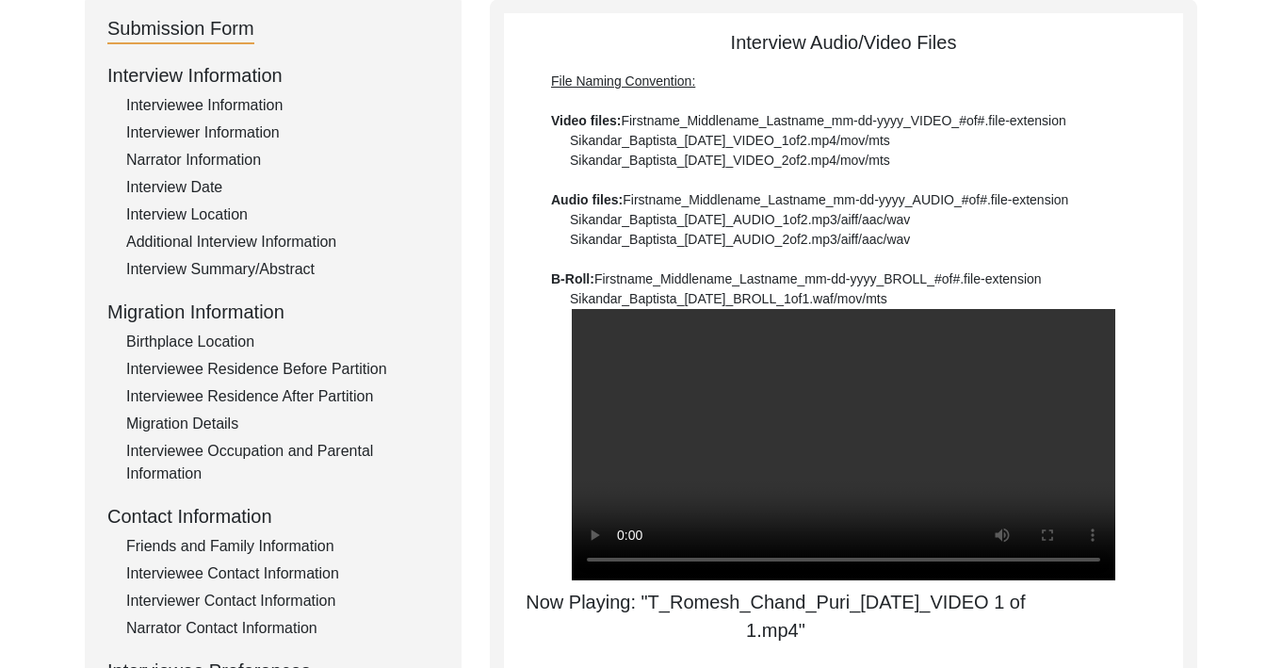
click at [961, 479] on video at bounding box center [844, 444] width 544 height 271
